Goal: Information Seeking & Learning: Compare options

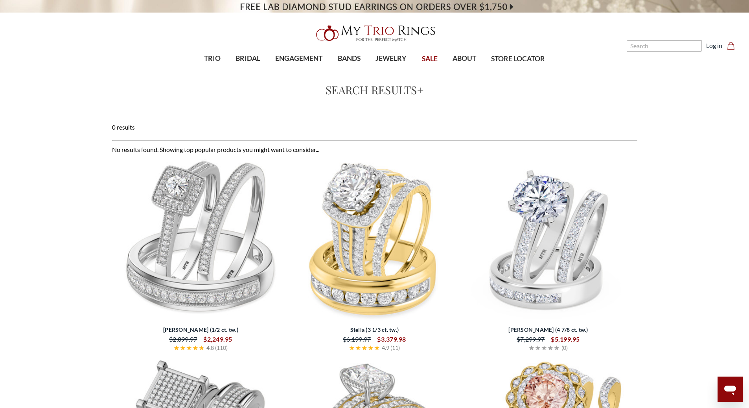
click at [679, 51] on input "Search" at bounding box center [664, 45] width 75 height 11
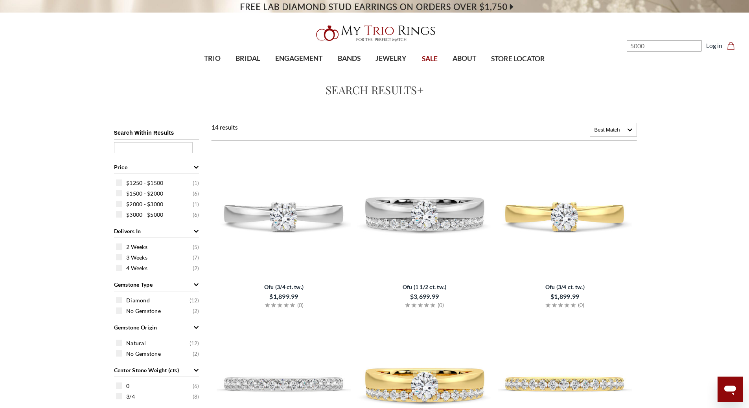
type input "5000"
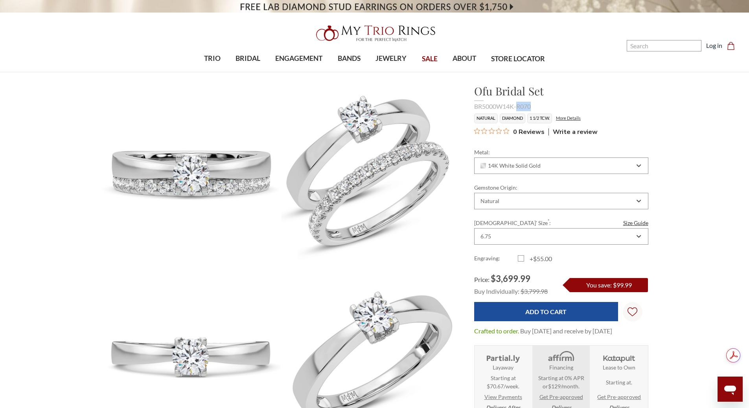
drag, startPoint x: 518, startPoint y: 106, endPoint x: 545, endPoint y: 102, distance: 27.7
click at [545, 102] on div "BR5000W14K-R070" at bounding box center [561, 106] width 174 height 9
click at [651, 44] on input "Search" at bounding box center [664, 45] width 75 height 11
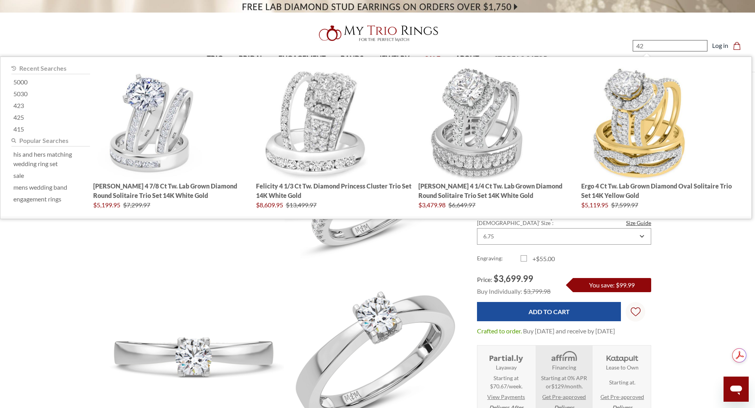
type input "424"
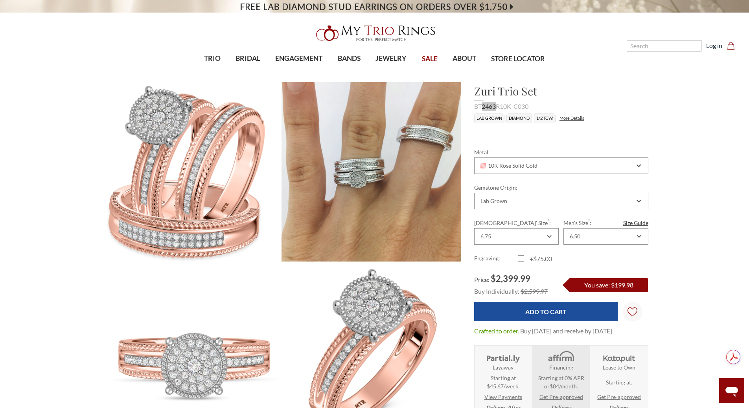
drag, startPoint x: 497, startPoint y: 105, endPoint x: 483, endPoint y: 105, distance: 13.8
click at [483, 105] on div "BT2463R10K-C030" at bounding box center [561, 106] width 174 height 9
copy div "2463"
